Goal: Task Accomplishment & Management: Use online tool/utility

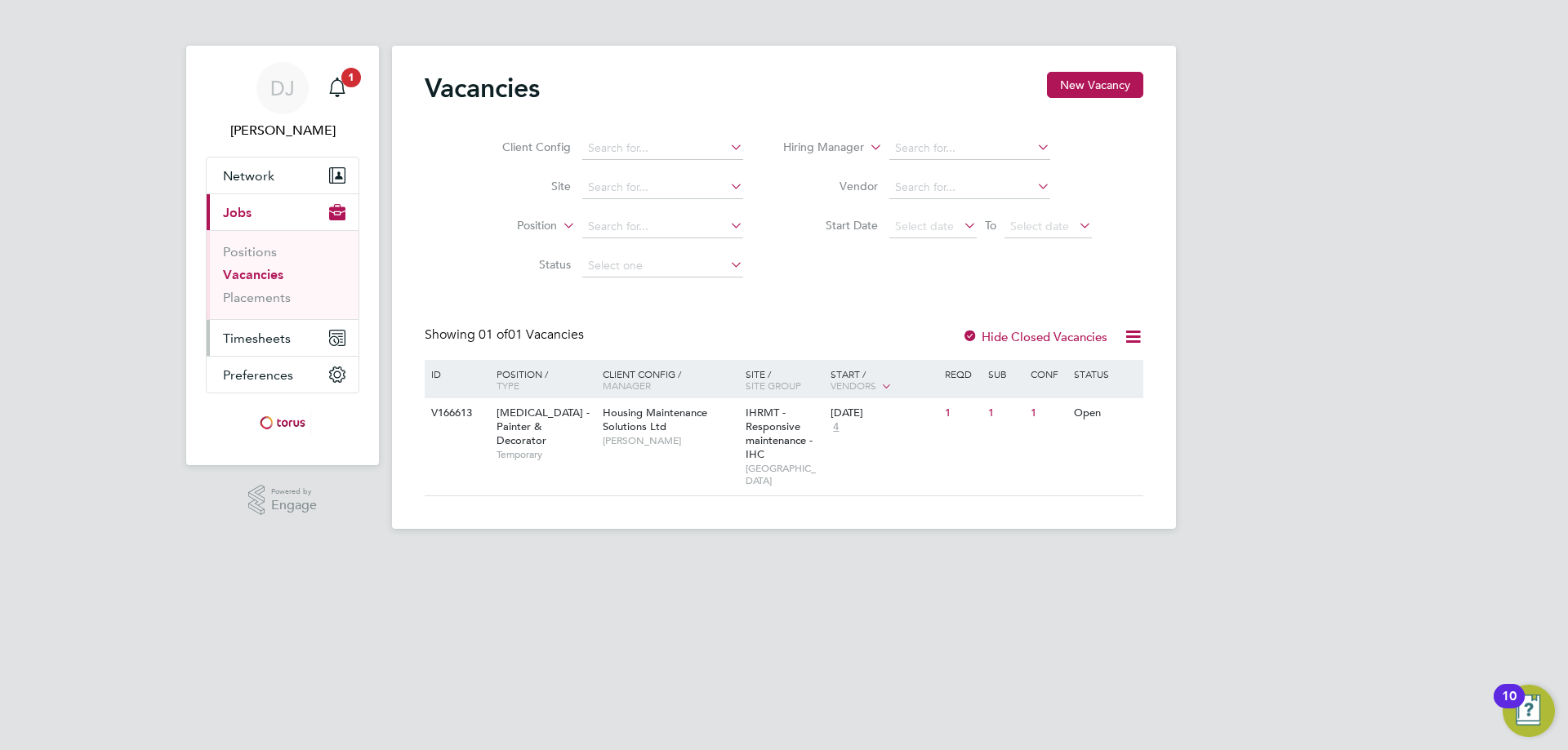
click at [262, 344] on span "Timesheets" at bounding box center [256, 338] width 68 height 16
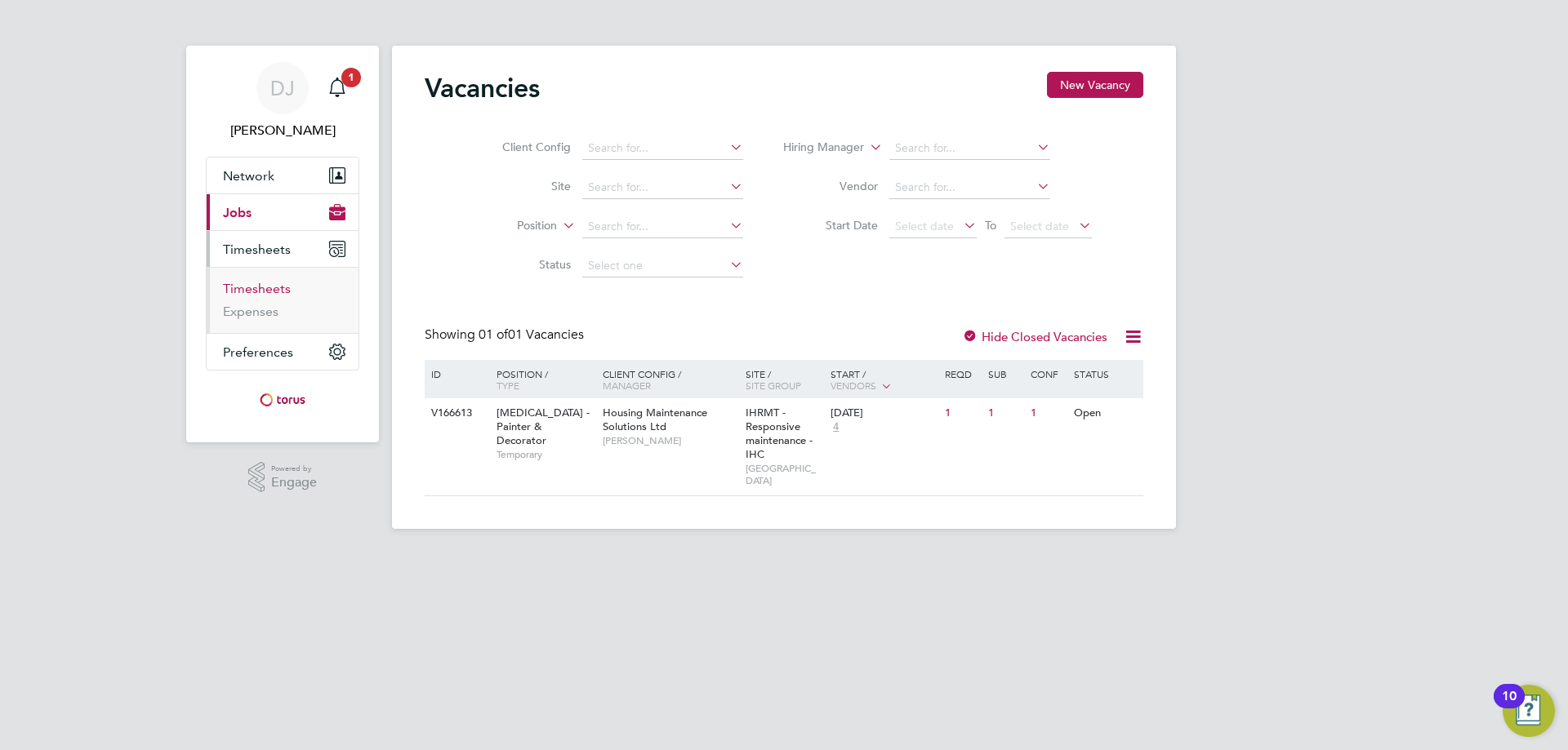
click at [266, 287] on link "Timesheets" at bounding box center [256, 288] width 68 height 16
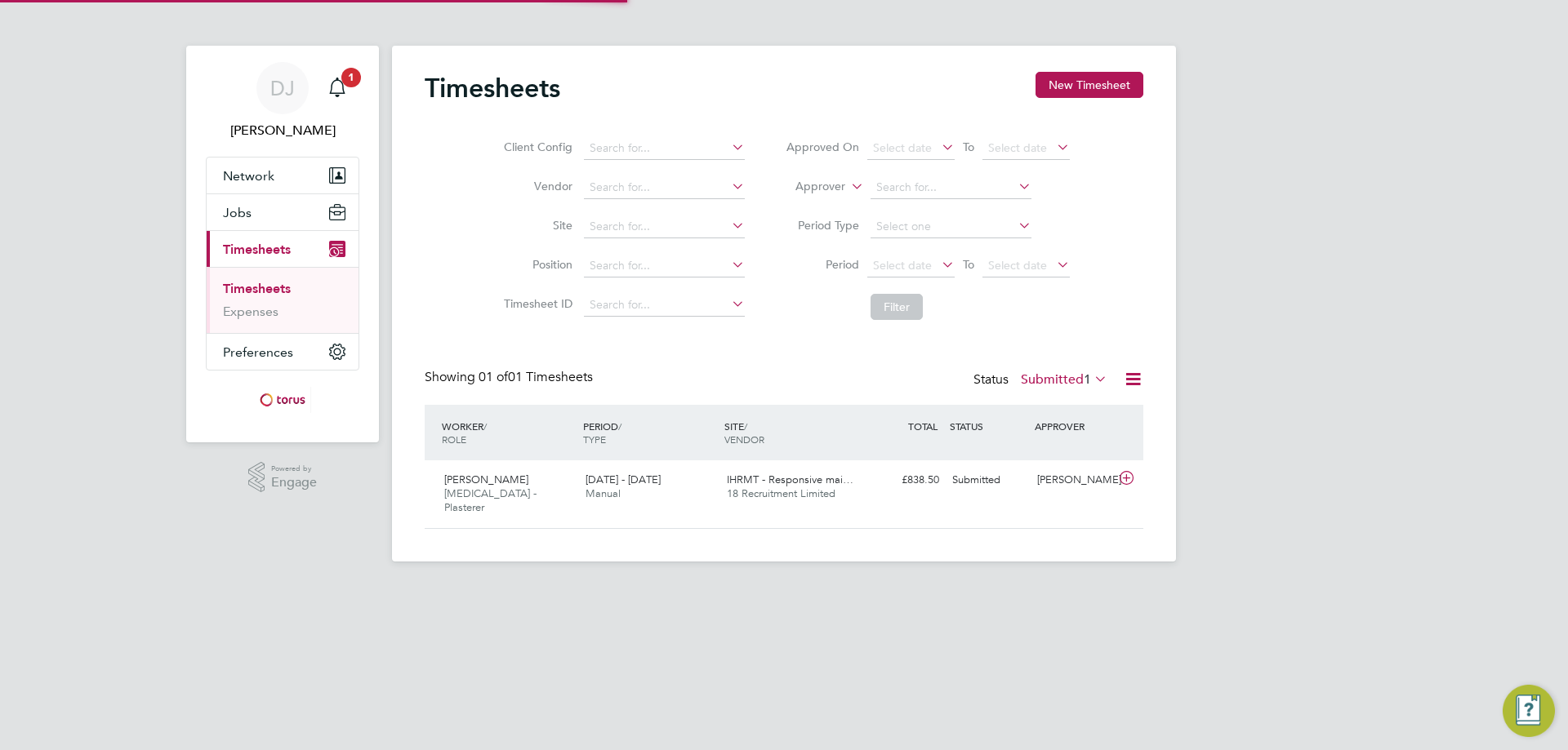
scroll to position [42, 142]
click at [613, 489] on span "Manual" at bounding box center [603, 493] width 35 height 14
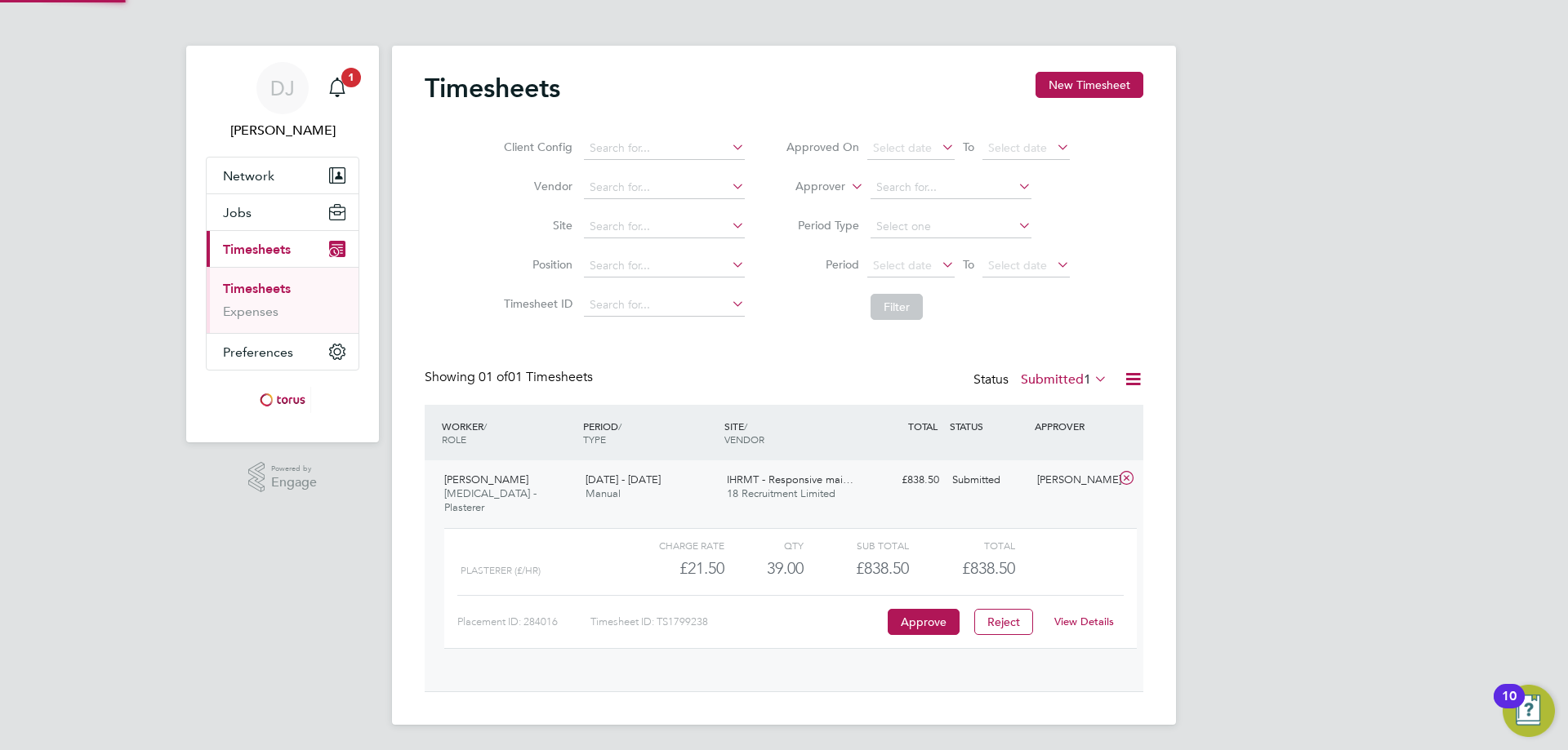
scroll to position [28, 159]
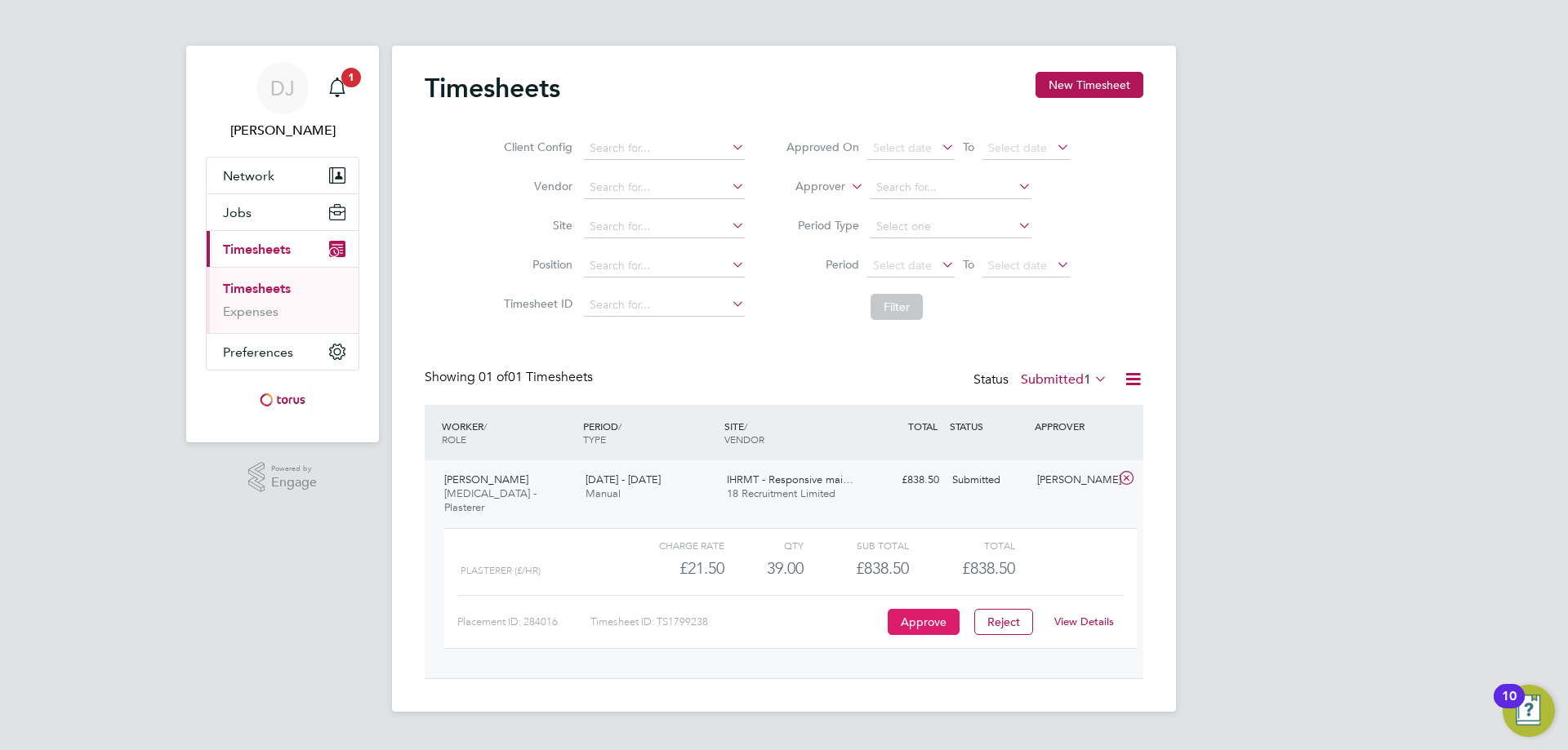
click at [921, 608] on button "Approve" at bounding box center [923, 621] width 72 height 26
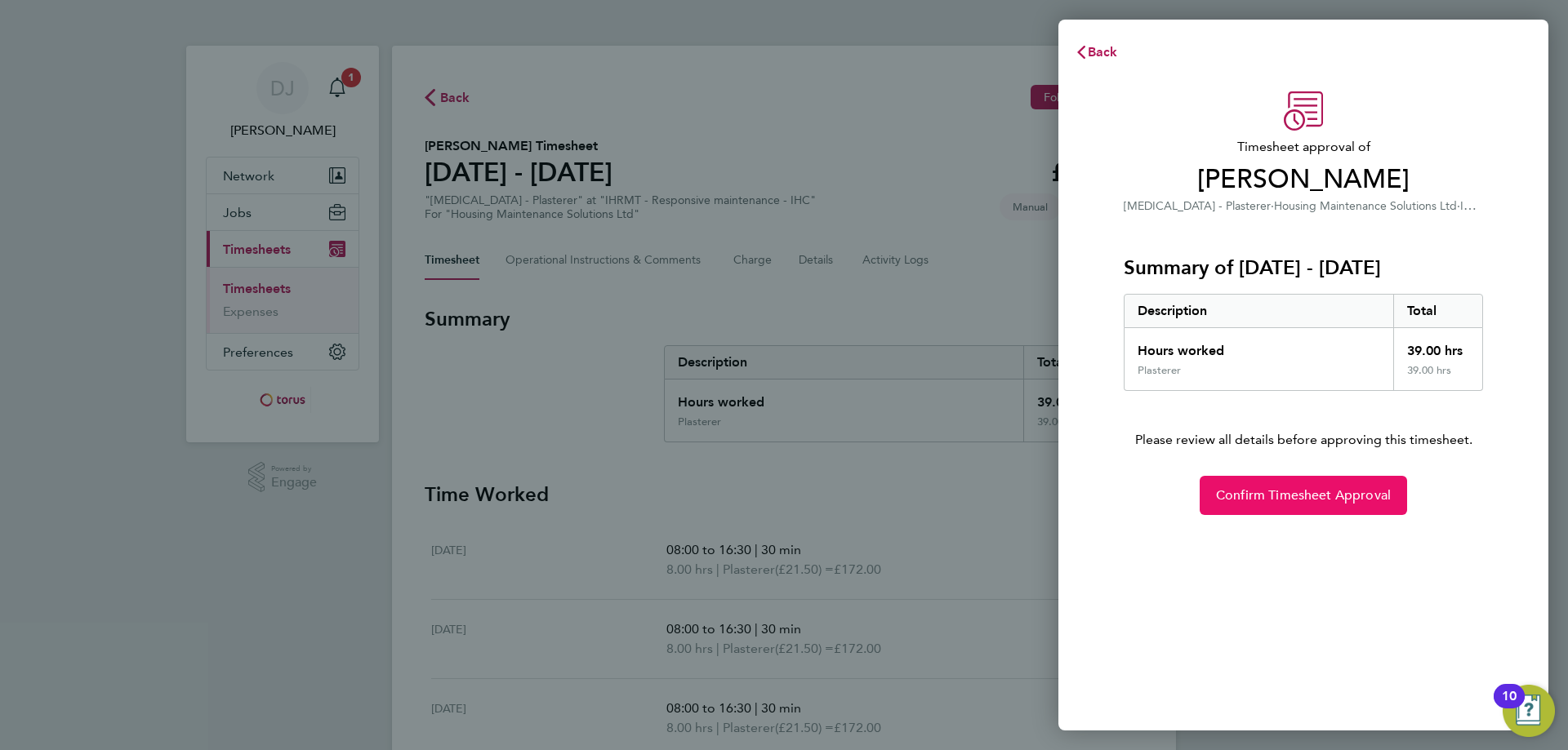
click at [1280, 495] on span "Confirm Timesheet Approval" at bounding box center [1303, 495] width 174 height 16
